Goal: Transaction & Acquisition: Purchase product/service

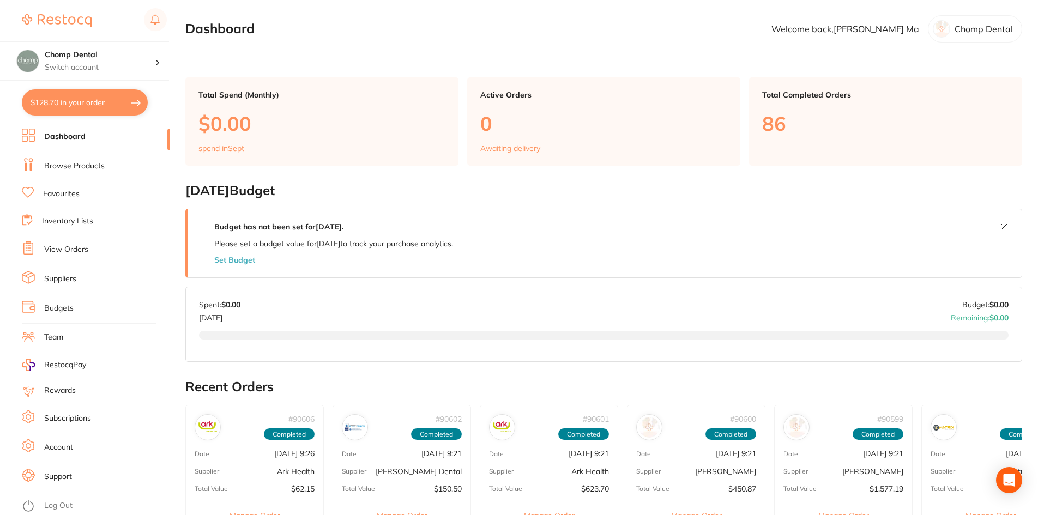
click at [73, 170] on link "Browse Products" at bounding box center [74, 166] width 61 height 11
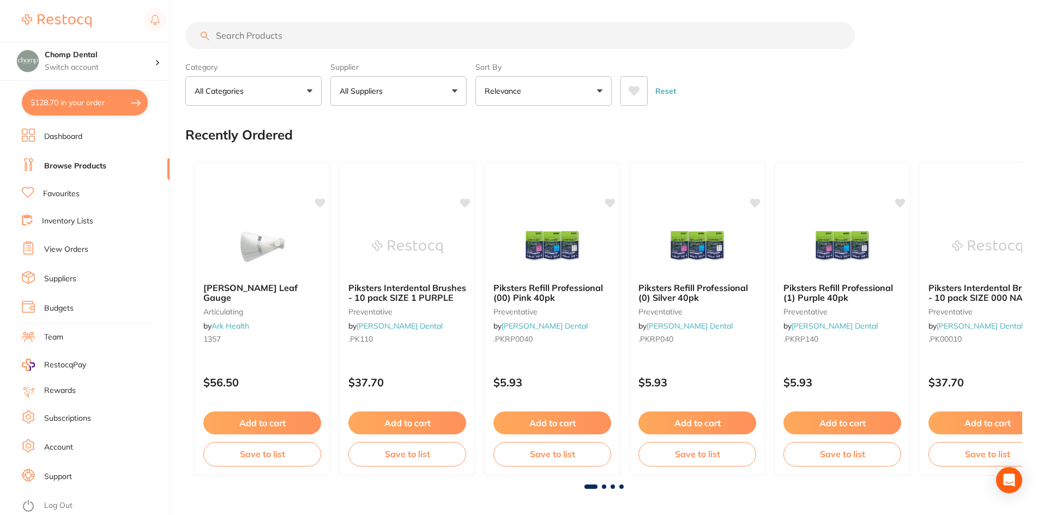
click at [482, 35] on input "search" at bounding box center [520, 35] width 670 height 27
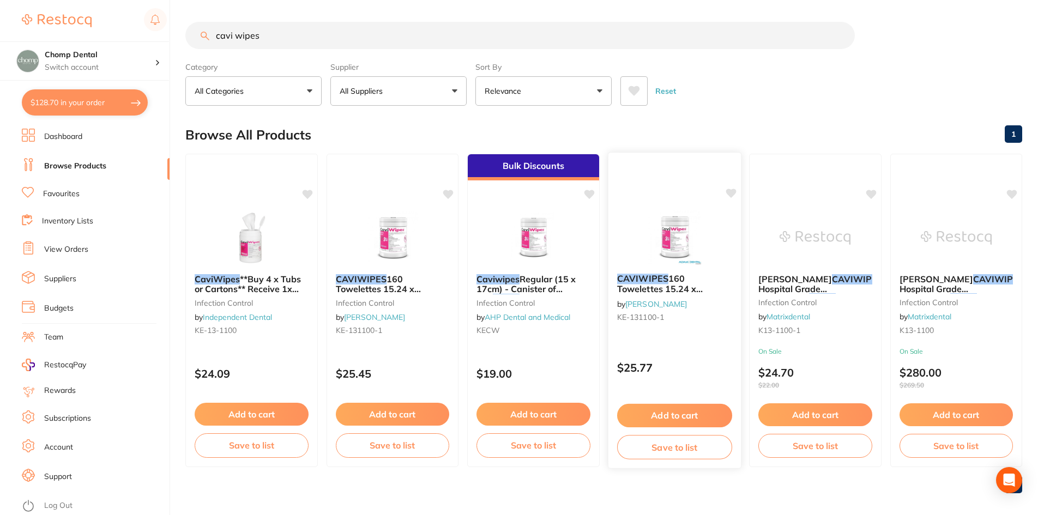
click at [664, 261] on img at bounding box center [674, 237] width 71 height 55
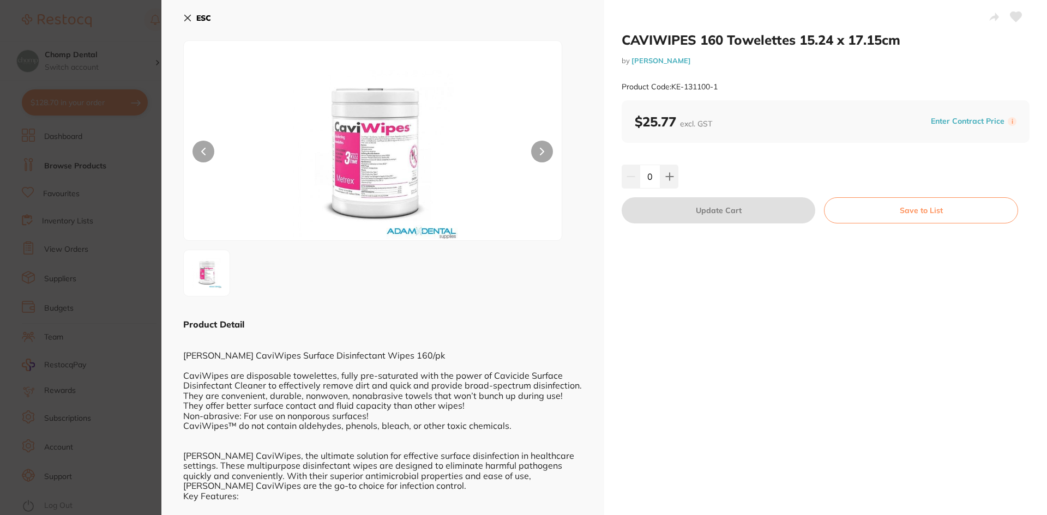
scroll to position [1, 0]
click at [545, 148] on button at bounding box center [542, 152] width 22 height 22
click at [0, 210] on section "CAVIWIPES 160 Towelettes 15.24 x 17.15cm by Adam Dental Product Code: KE-131100…" at bounding box center [523, 257] width 1047 height 515
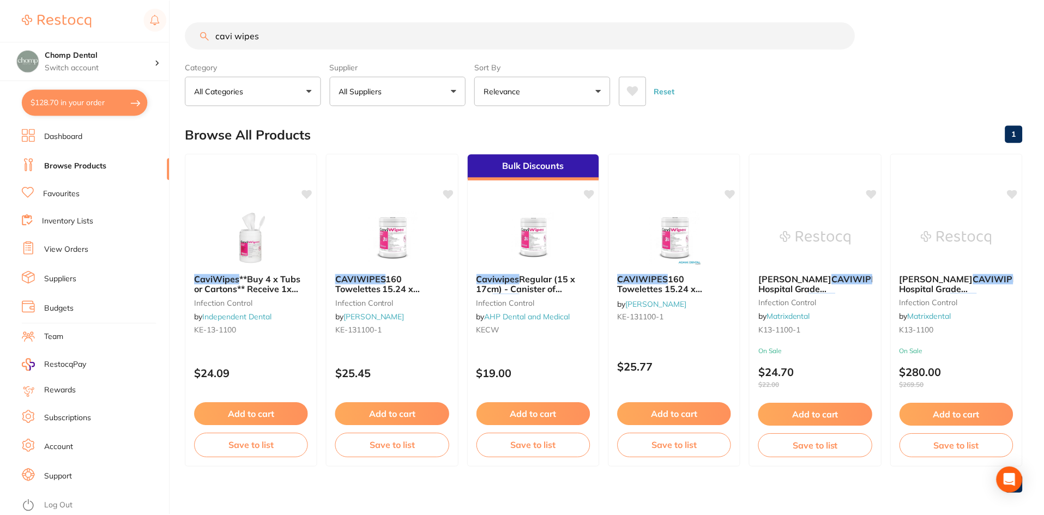
scroll to position [8, 0]
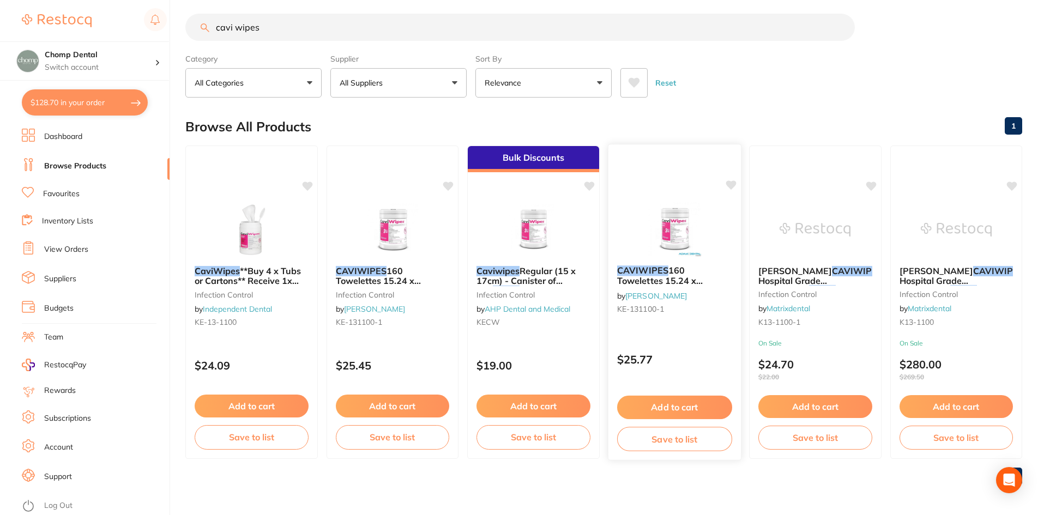
click at [661, 237] on img at bounding box center [674, 229] width 71 height 55
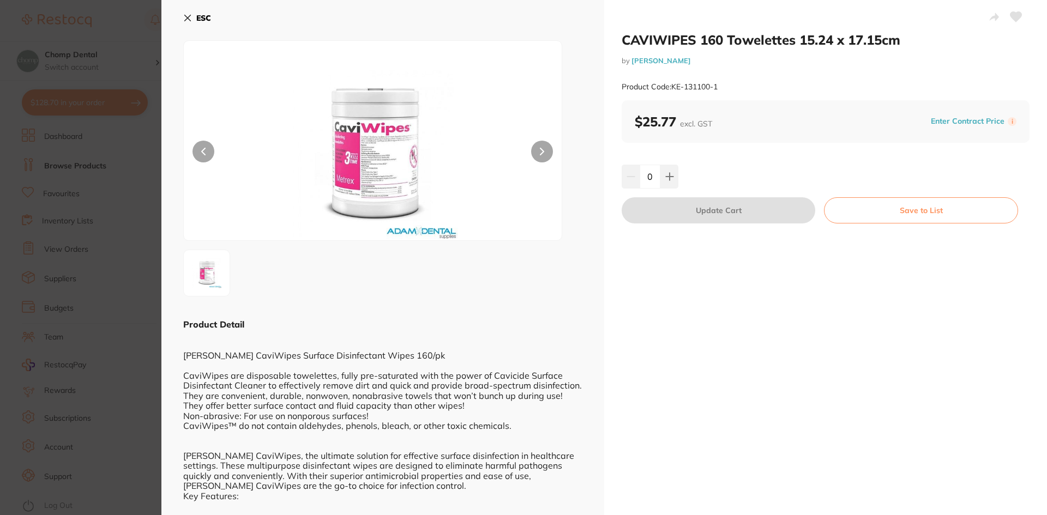
click at [8, 111] on section "CAVIWIPES 160 Towelettes 15.24 x 17.15cm by Adam Dental Product Code: KE-131100…" at bounding box center [523, 257] width 1047 height 515
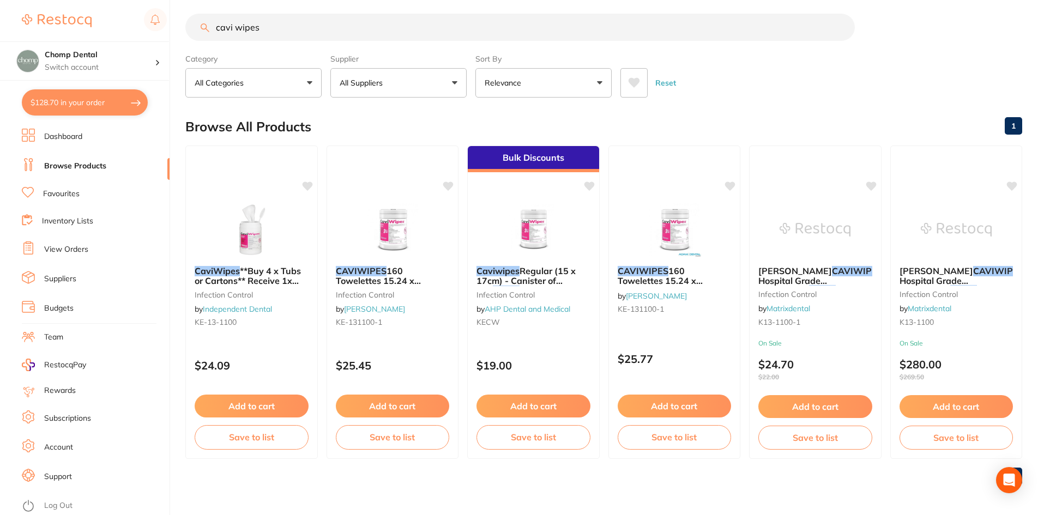
drag, startPoint x: 320, startPoint y: 32, endPoint x: 0, endPoint y: 13, distance: 320.7
click at [50, 16] on div "$128.70 Chomp Dental Switch account Chomp Dental $128.70 in your order Dashboar…" at bounding box center [522, 249] width 1044 height 515
type input "wipes"
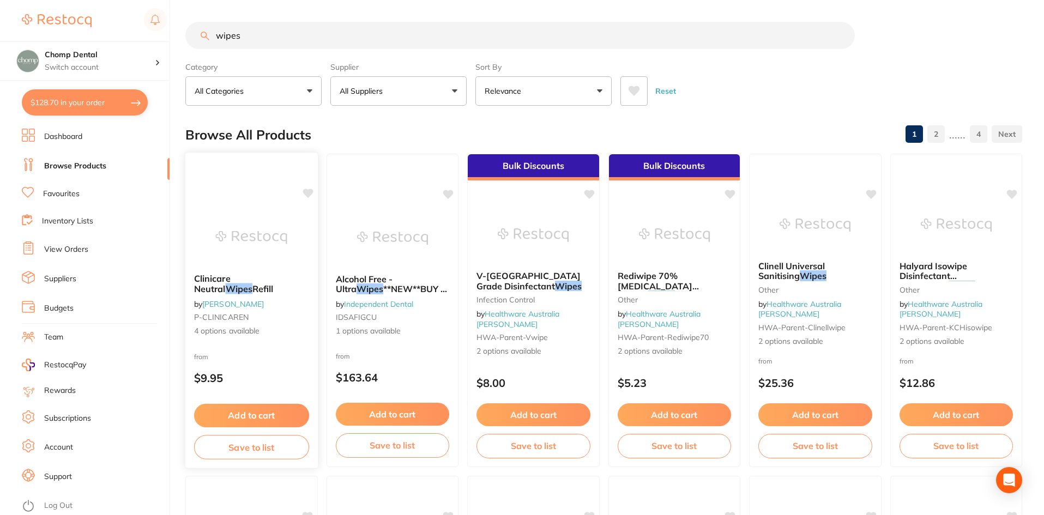
click at [269, 272] on div "Clinicare Neutral Wipes Refill by Adam Dental P-CLINICAREN 4 options available" at bounding box center [251, 305] width 133 height 81
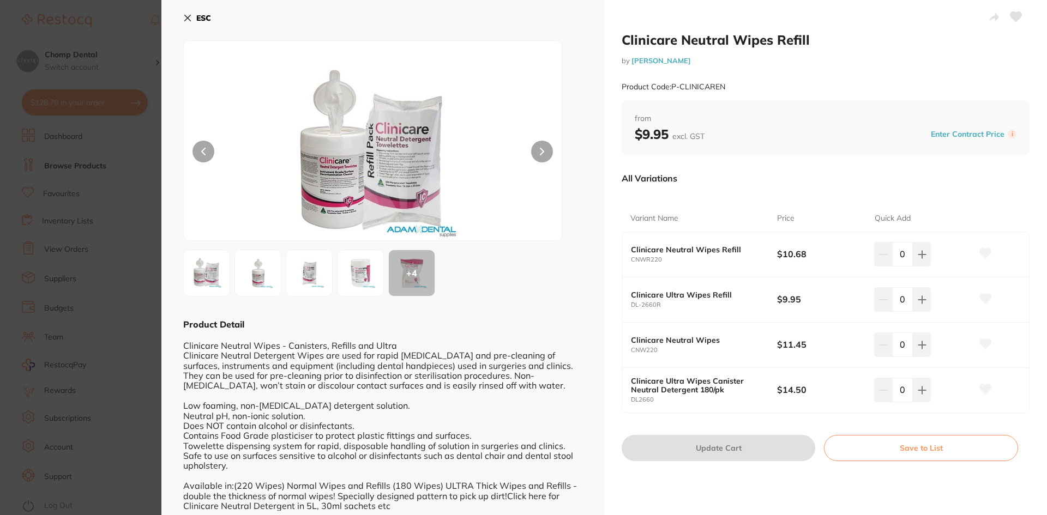
click at [658, 62] on link "[PERSON_NAME]" at bounding box center [660, 60] width 59 height 9
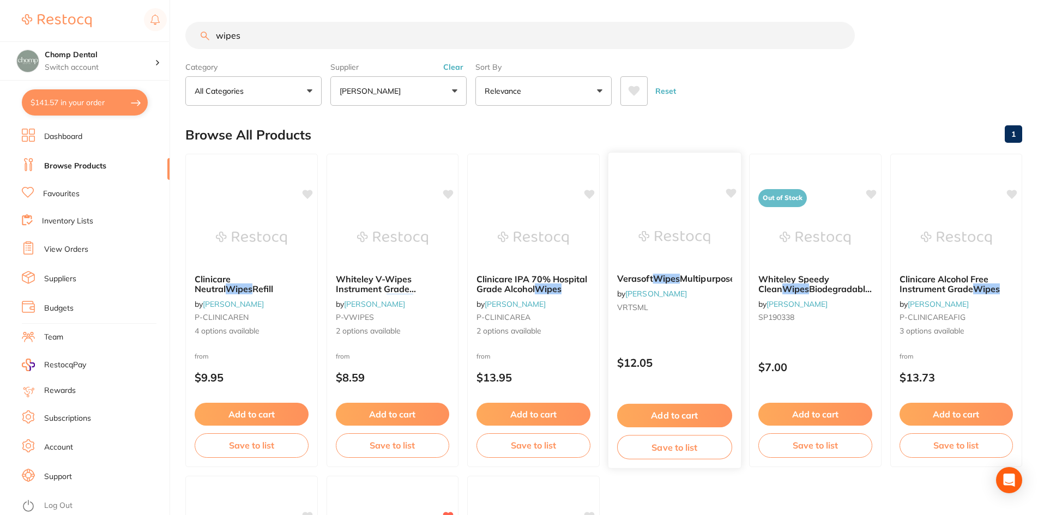
click at [667, 272] on div "Verasoft Wipes Multipurpose by Adam Dental VRTSML" at bounding box center [674, 295] width 133 height 60
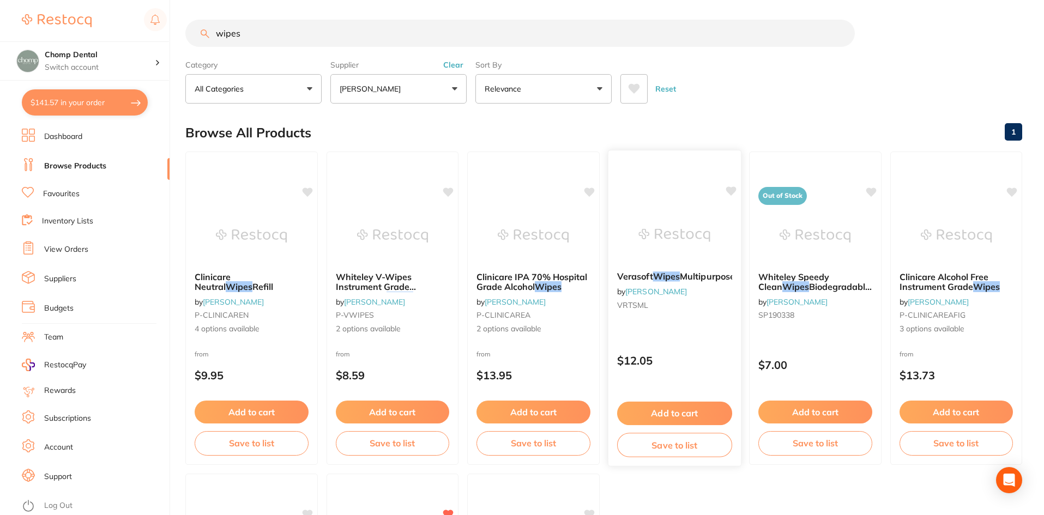
click at [680, 282] on span "Multipurpose" at bounding box center [707, 276] width 55 height 11
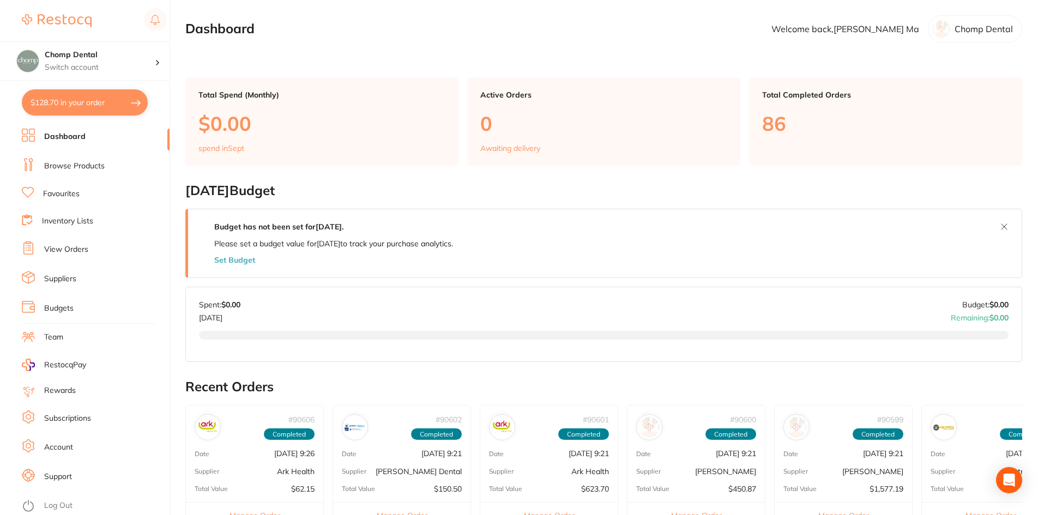
click at [178, 330] on div "$128.70 Chomp Dental Switch account Chomp Dental $128.70 in your order Dashboar…" at bounding box center [522, 257] width 1044 height 515
click at [102, 163] on link "Browse Products" at bounding box center [74, 166] width 61 height 11
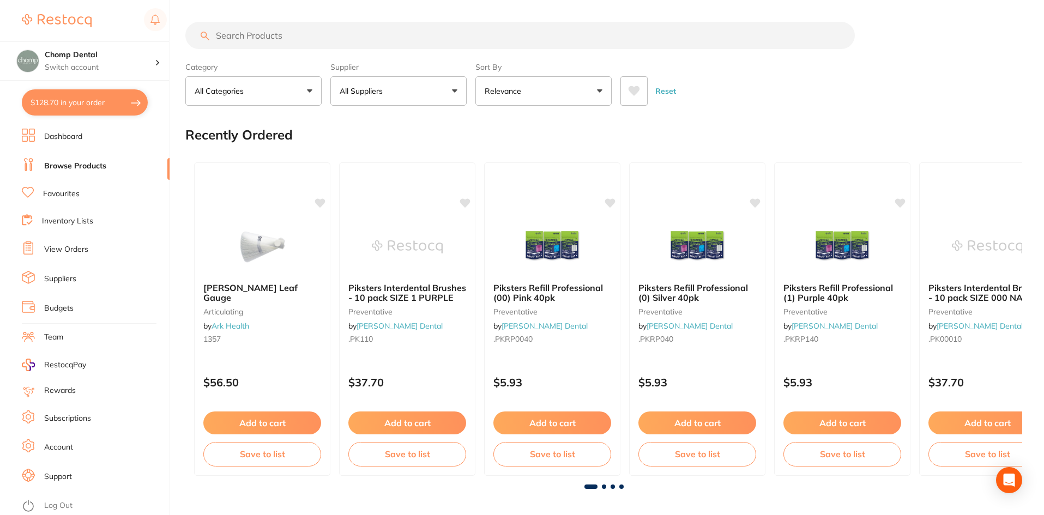
click at [281, 41] on input "search" at bounding box center [520, 35] width 670 height 27
type input "cavi wipes"
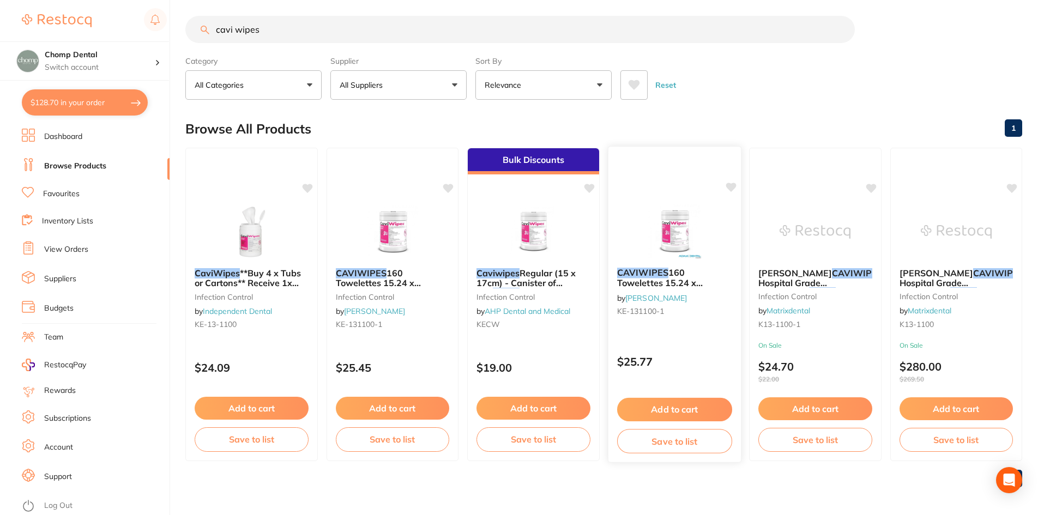
scroll to position [9, 0]
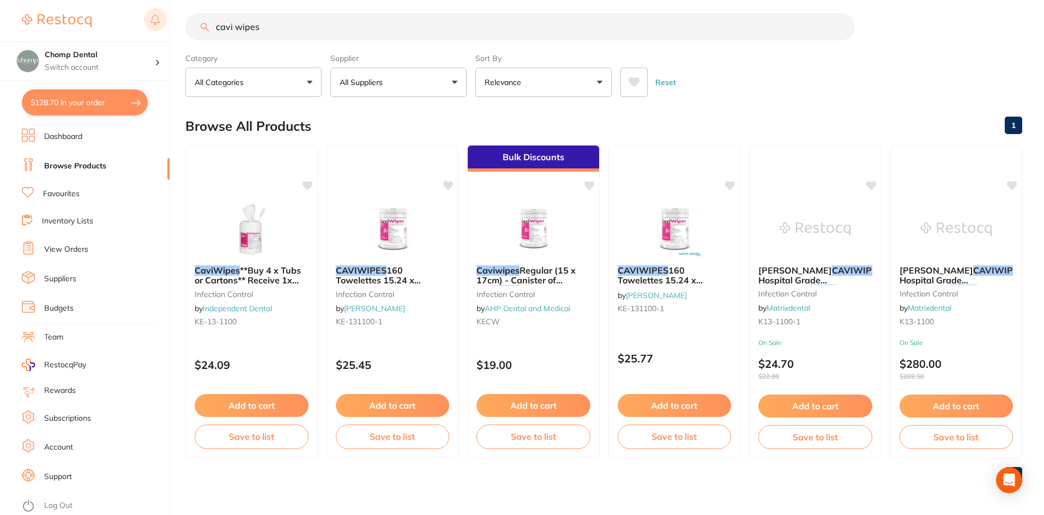
drag, startPoint x: 365, startPoint y: 33, endPoint x: 159, endPoint y: 18, distance: 206.7
click at [159, 18] on div "$128.70 Chomp Dental Switch account Chomp Dental $128.70 in your order Dashboar…" at bounding box center [522, 248] width 1044 height 515
type input "disinfectant wipes"
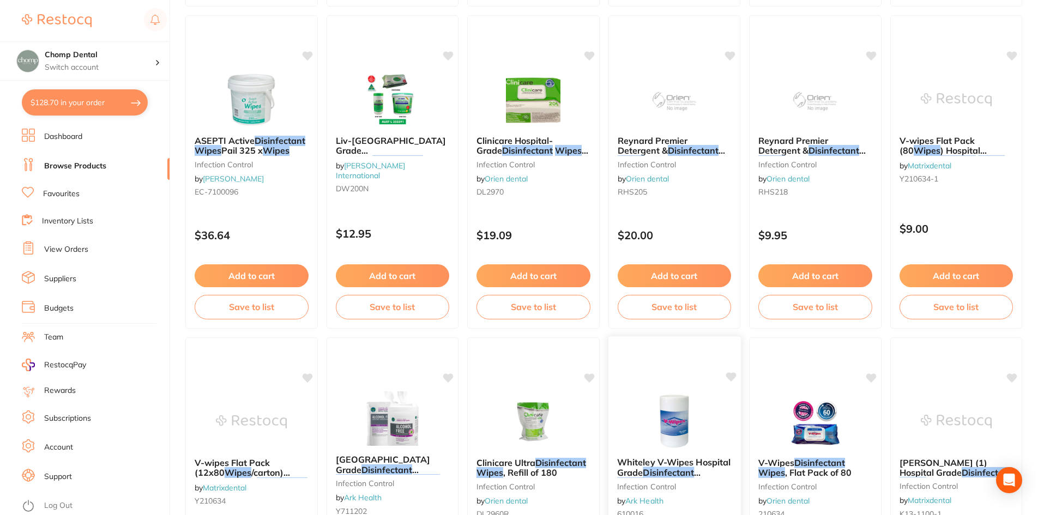
scroll to position [927, 0]
